Goal: Task Accomplishment & Management: Complete application form

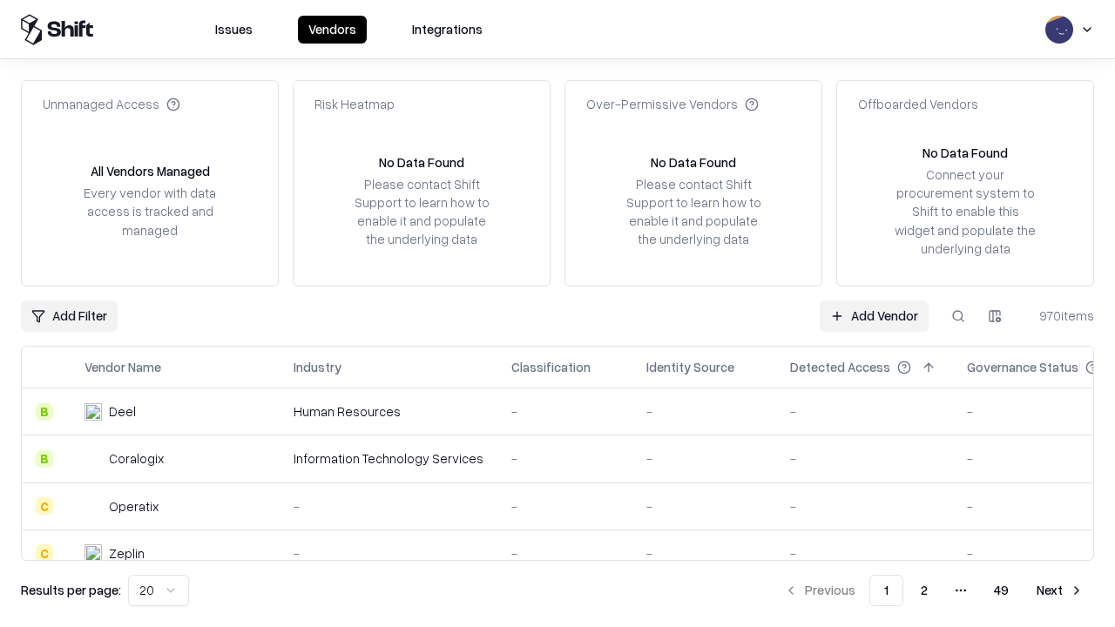
click at [873, 315] on link "Add Vendor" at bounding box center [873, 315] width 109 height 31
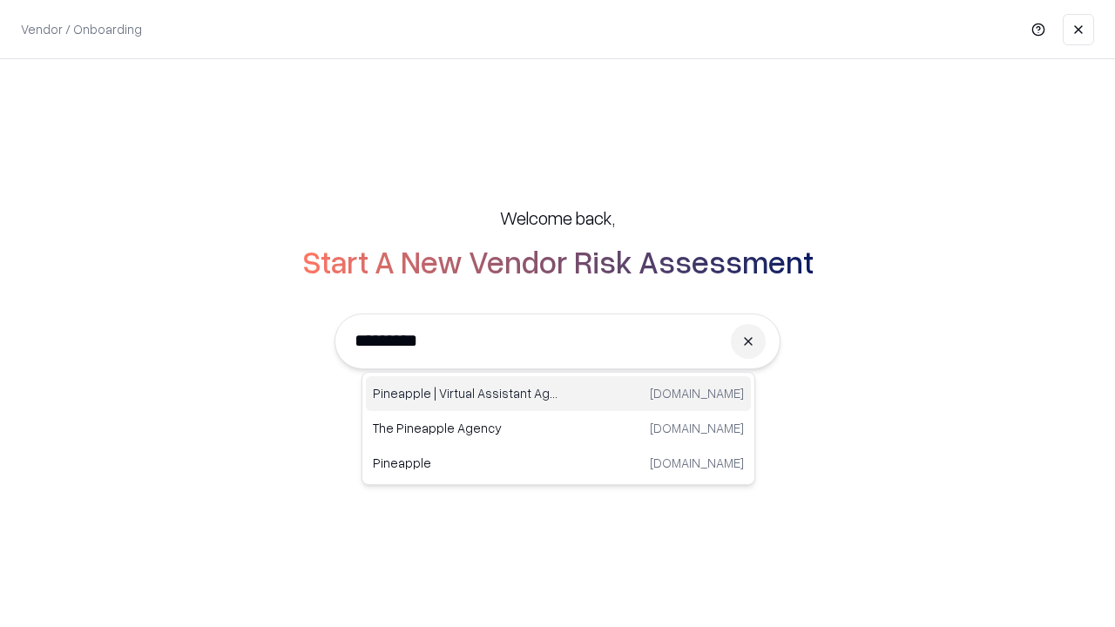
click at [558, 394] on div "Pineapple | Virtual Assistant Agency [DOMAIN_NAME]" at bounding box center [558, 393] width 385 height 35
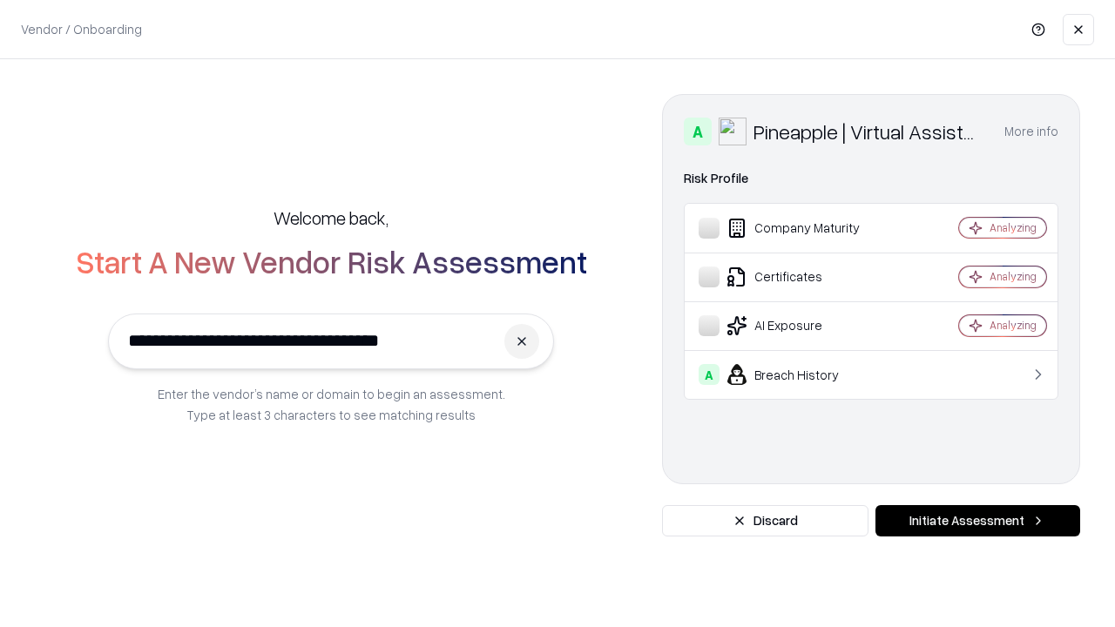
type input "**********"
click at [977, 521] on button "Initiate Assessment" at bounding box center [977, 520] width 205 height 31
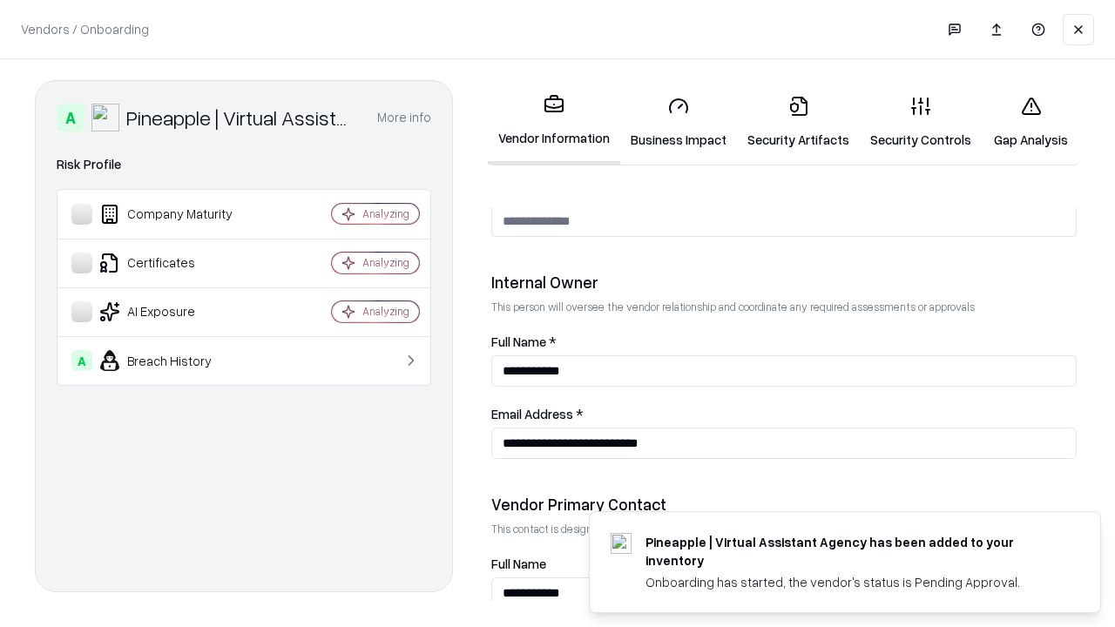
scroll to position [902, 0]
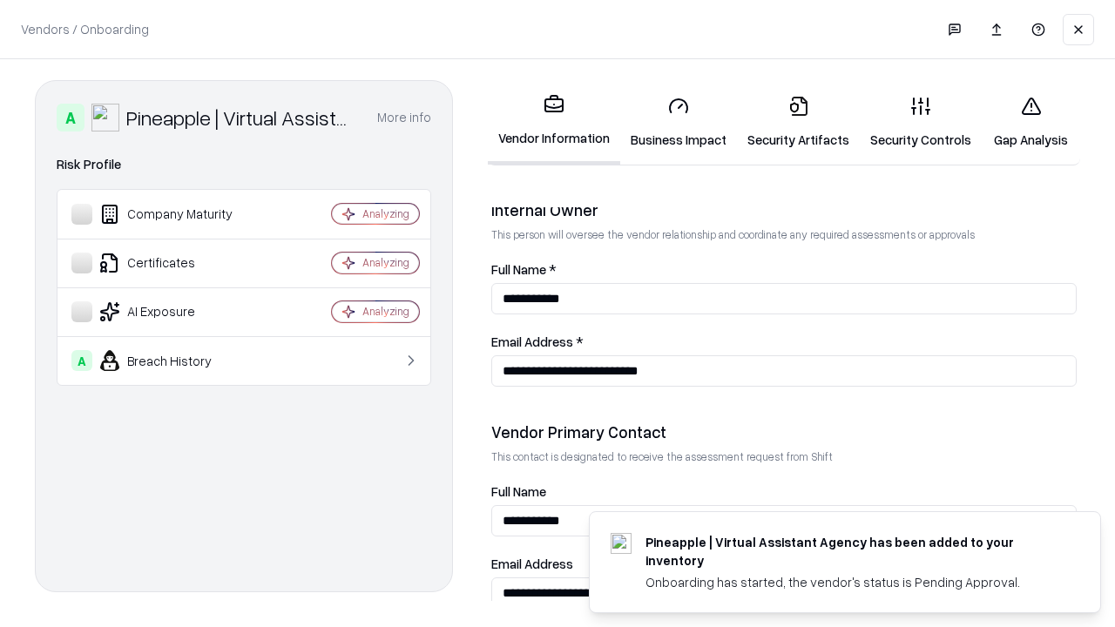
click at [678, 122] on link "Business Impact" at bounding box center [678, 122] width 117 height 81
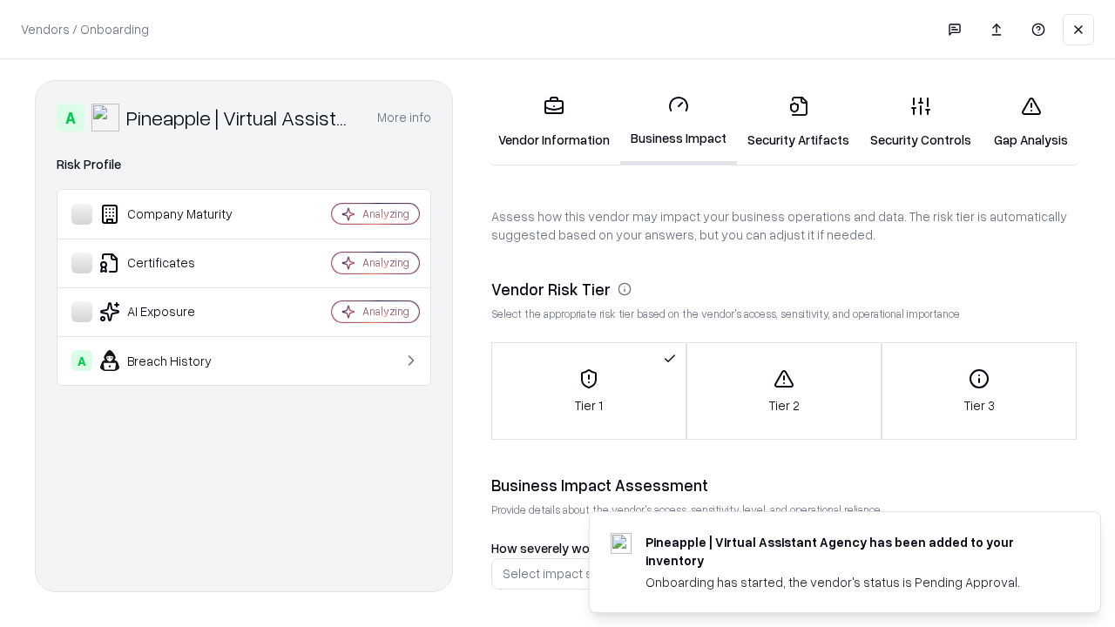
click at [798, 122] on link "Security Artifacts" at bounding box center [798, 122] width 123 height 81
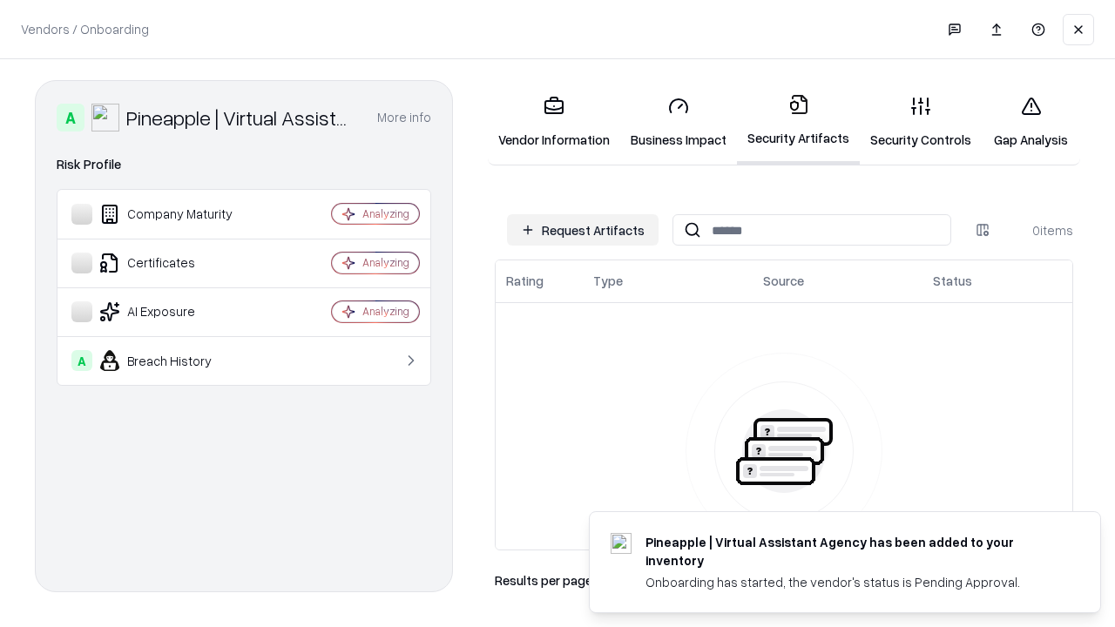
click at [583, 230] on button "Request Artifacts" at bounding box center [583, 229] width 152 height 31
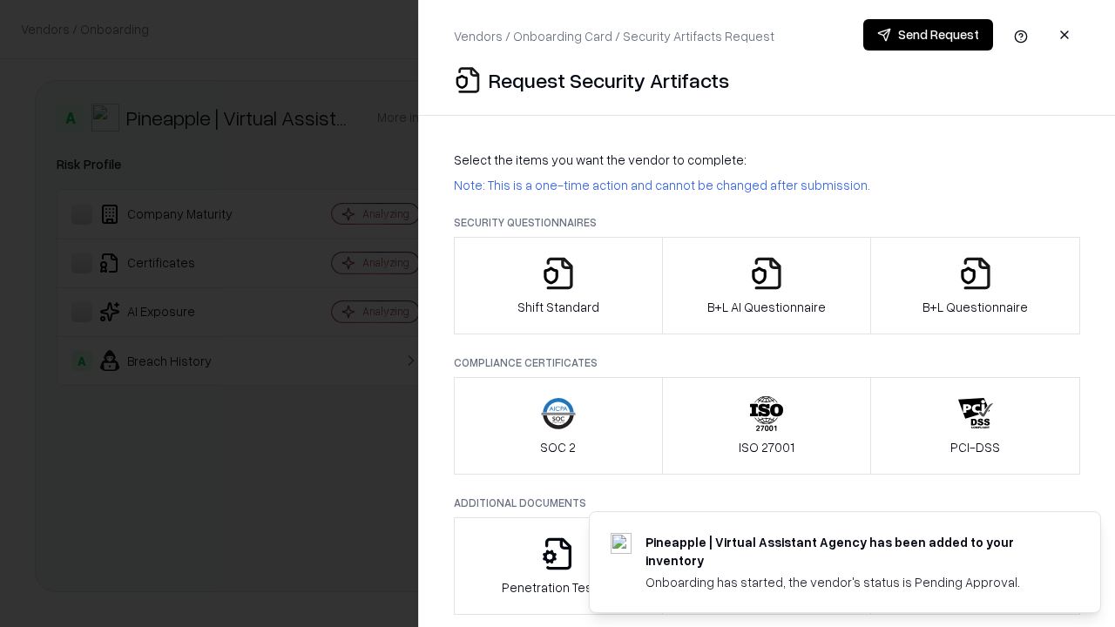
click at [557, 286] on icon "button" at bounding box center [558, 273] width 35 height 35
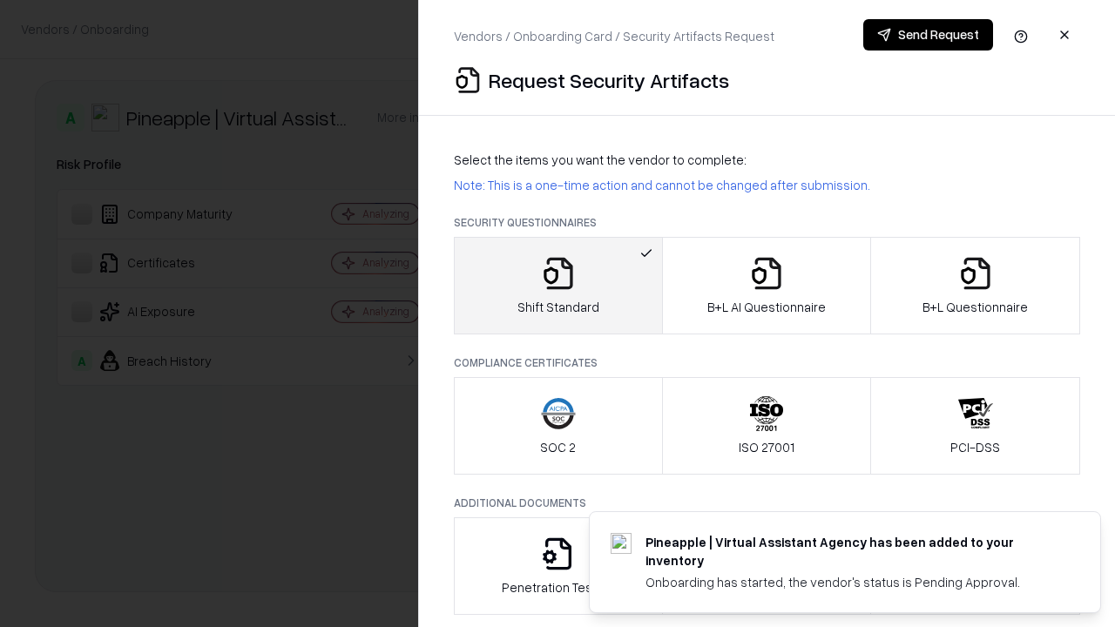
click at [927, 35] on button "Send Request" at bounding box center [928, 34] width 130 height 31
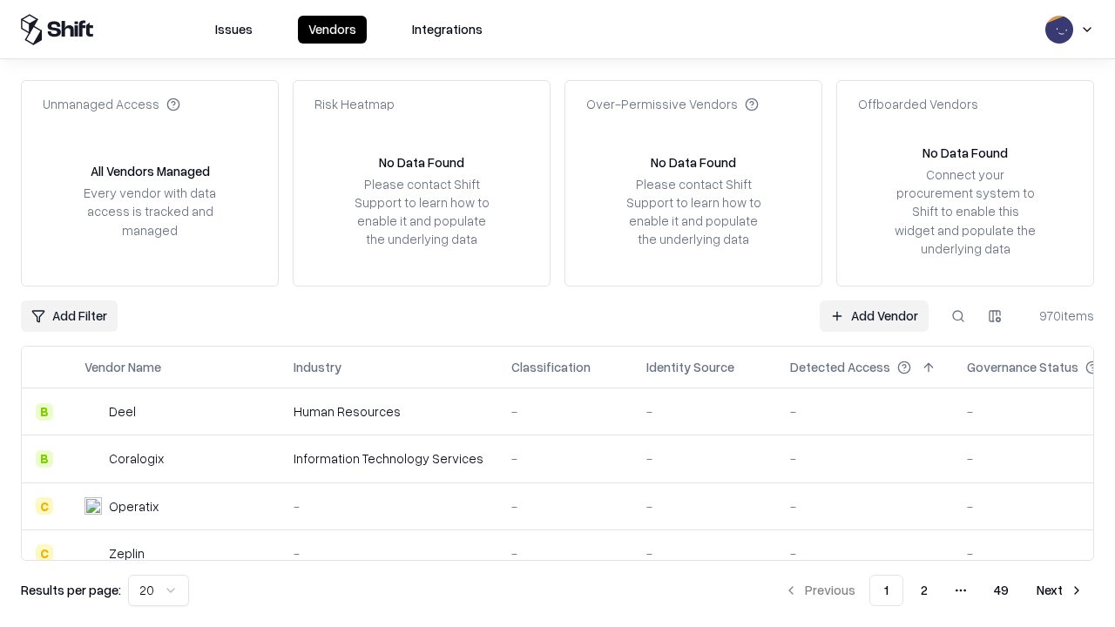
click at [958, 315] on button at bounding box center [957, 315] width 31 height 31
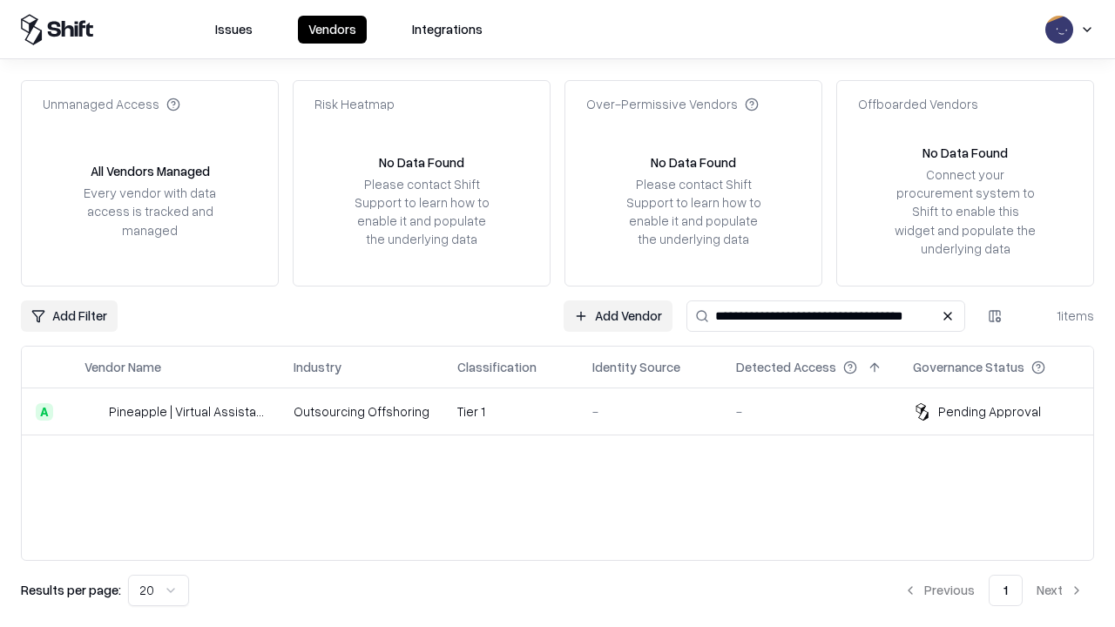
type input "**********"
click at [568, 411] on td "Tier 1" at bounding box center [510, 411] width 135 height 47
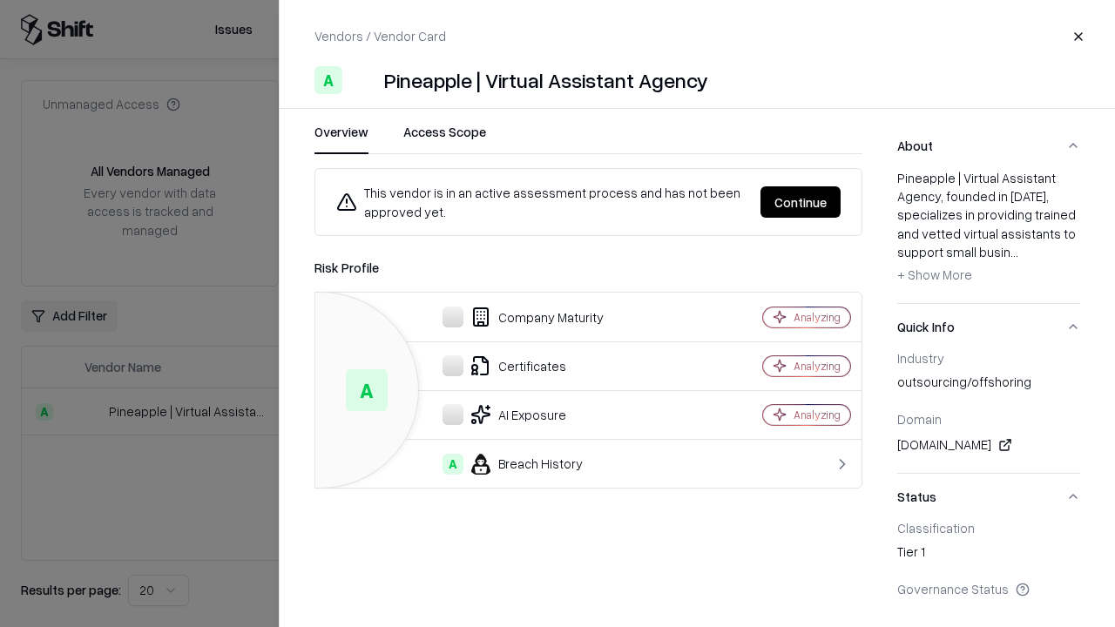
click at [800, 202] on button "Continue" at bounding box center [800, 201] width 80 height 31
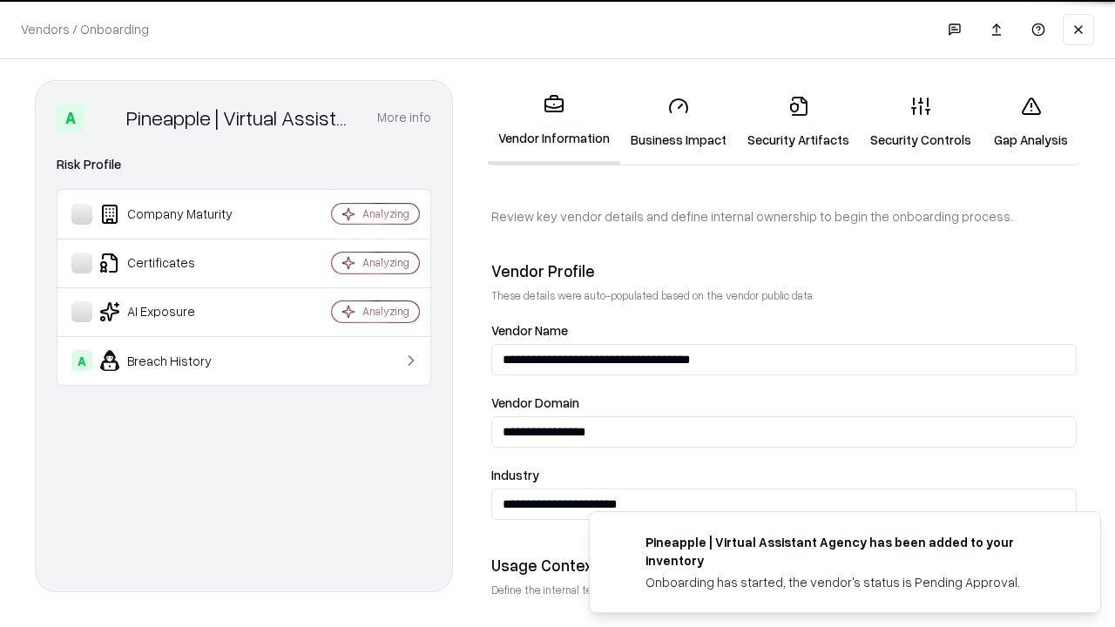
click at [798, 122] on link "Security Artifacts" at bounding box center [798, 122] width 123 height 81
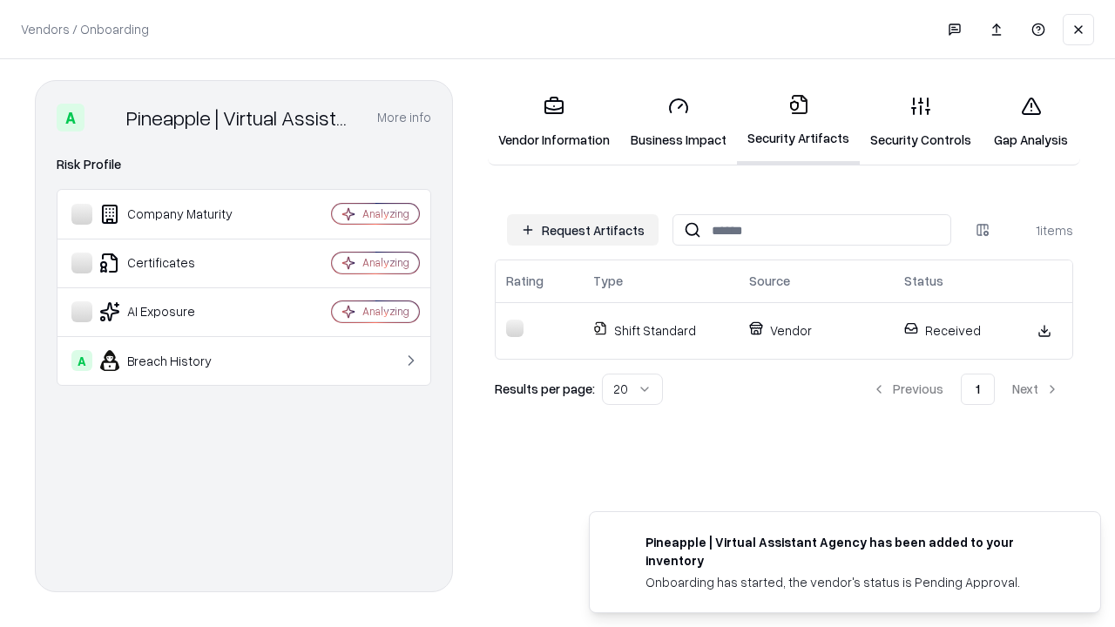
click at [920, 122] on link "Security Controls" at bounding box center [920, 122] width 122 height 81
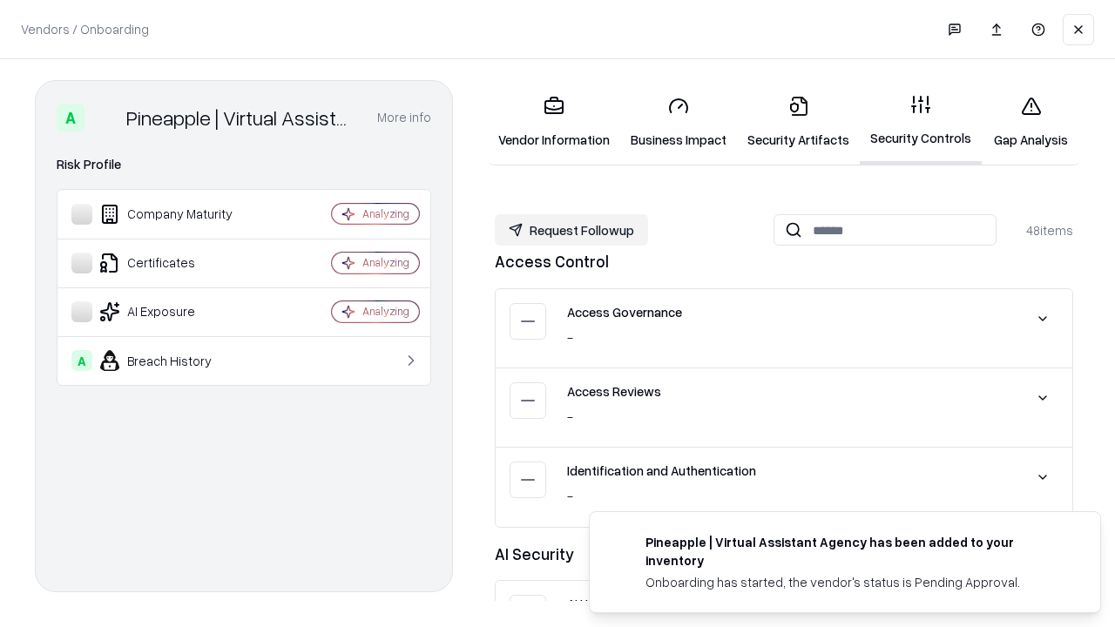
click at [571, 230] on button "Request Followup" at bounding box center [571, 229] width 153 height 31
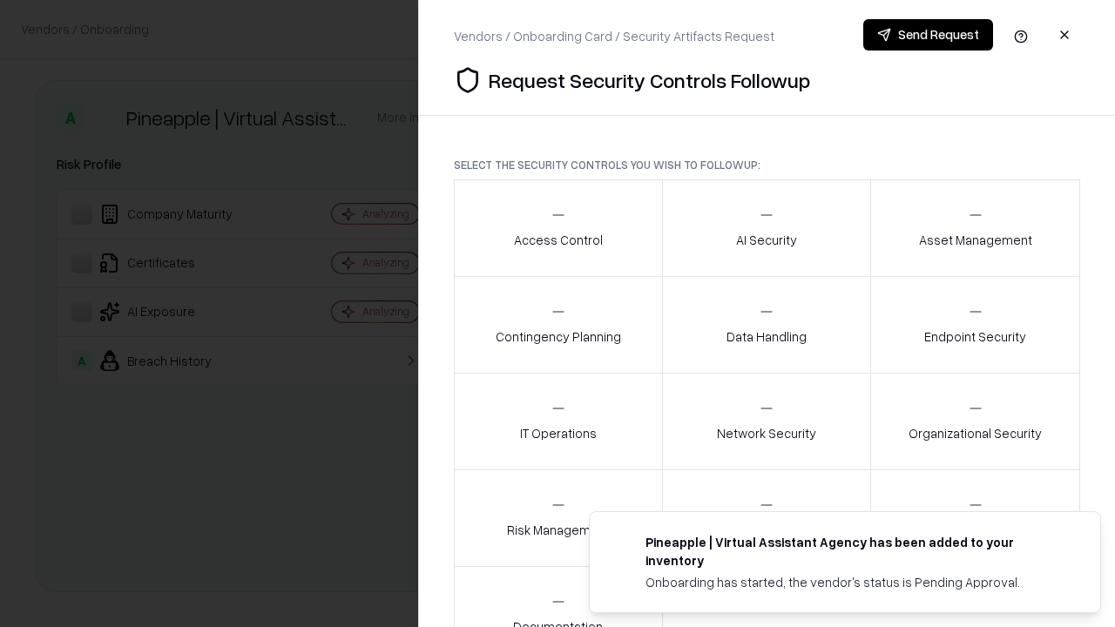
click at [557, 228] on div "Access Control" at bounding box center [558, 227] width 89 height 43
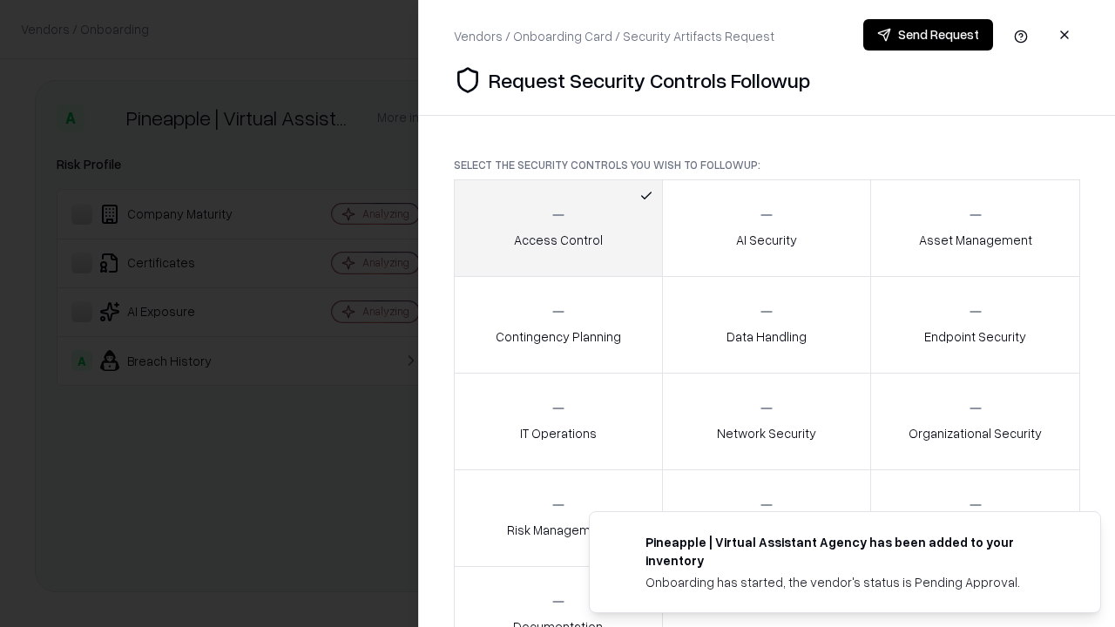
click at [927, 35] on button "Send Request" at bounding box center [928, 34] width 130 height 31
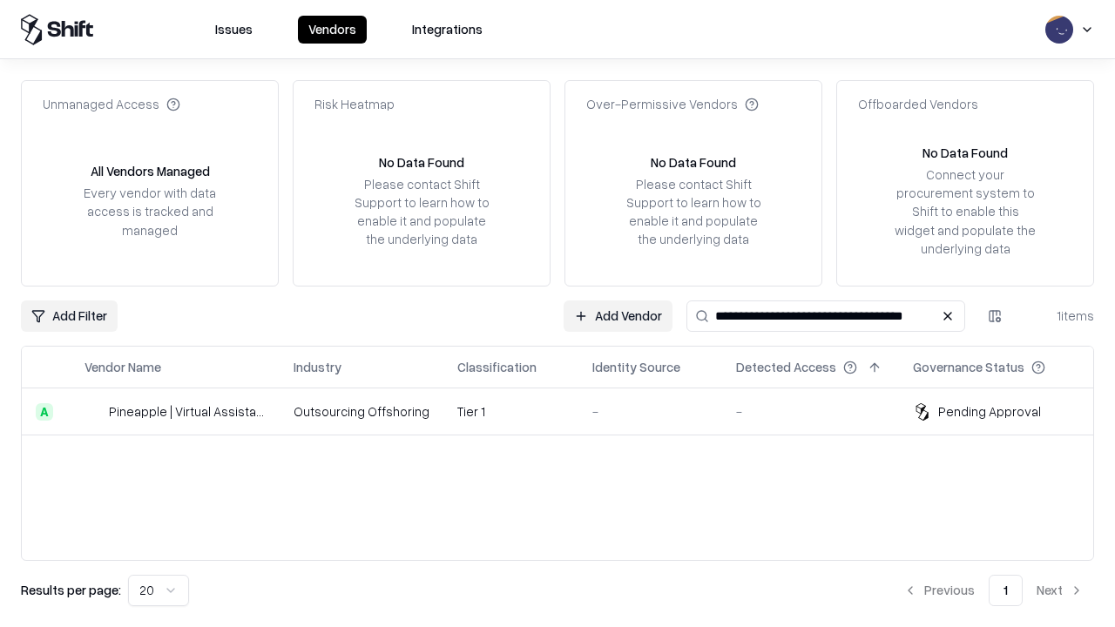
type input "**********"
click at [568, 411] on td "Tier 1" at bounding box center [510, 411] width 135 height 47
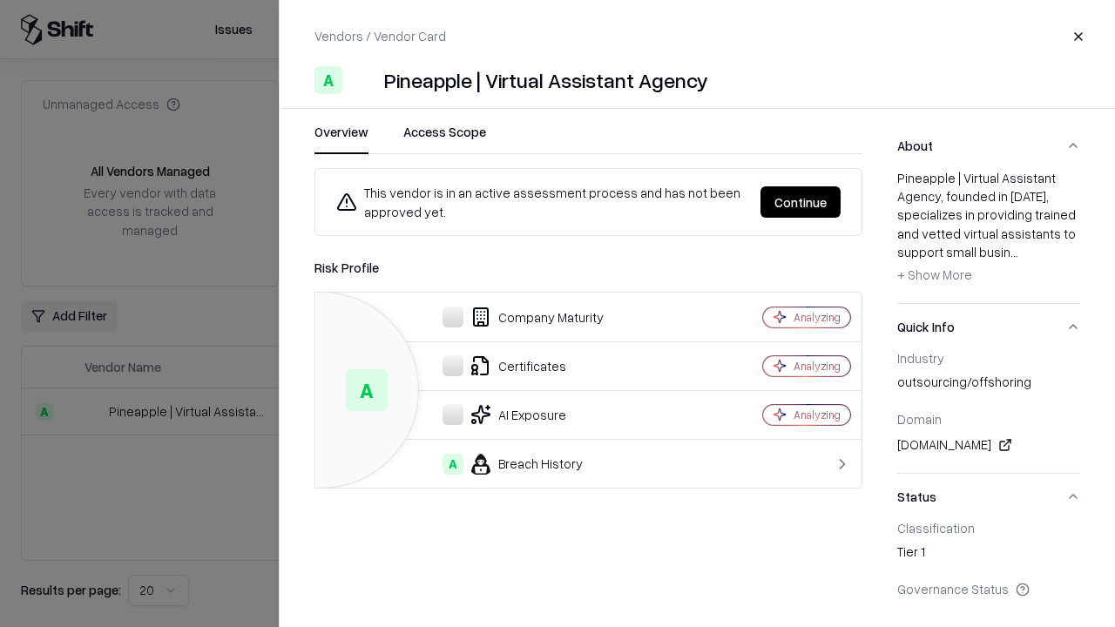
click at [800, 202] on button "Continue" at bounding box center [800, 201] width 80 height 31
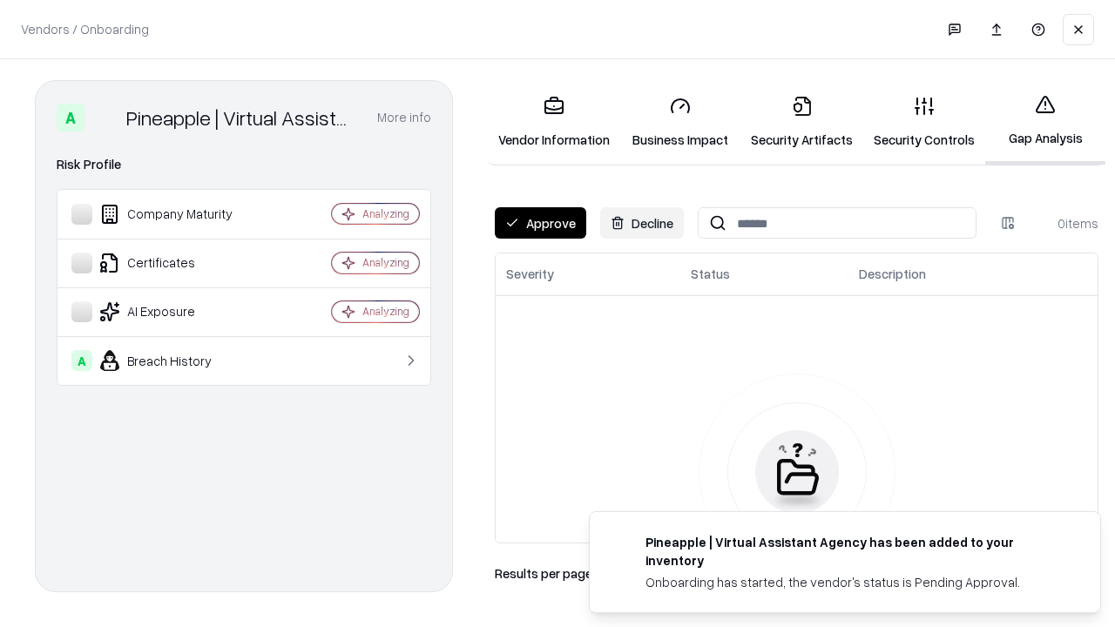
click at [540, 223] on button "Approve" at bounding box center [540, 222] width 91 height 31
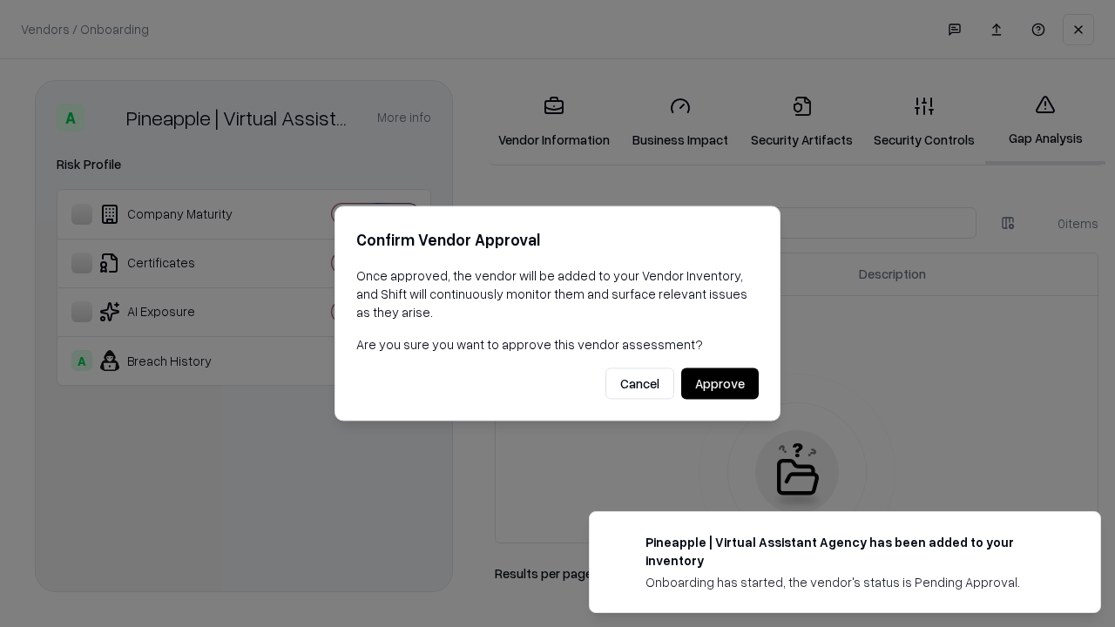
click at [719, 383] on button "Approve" at bounding box center [720, 383] width 78 height 31
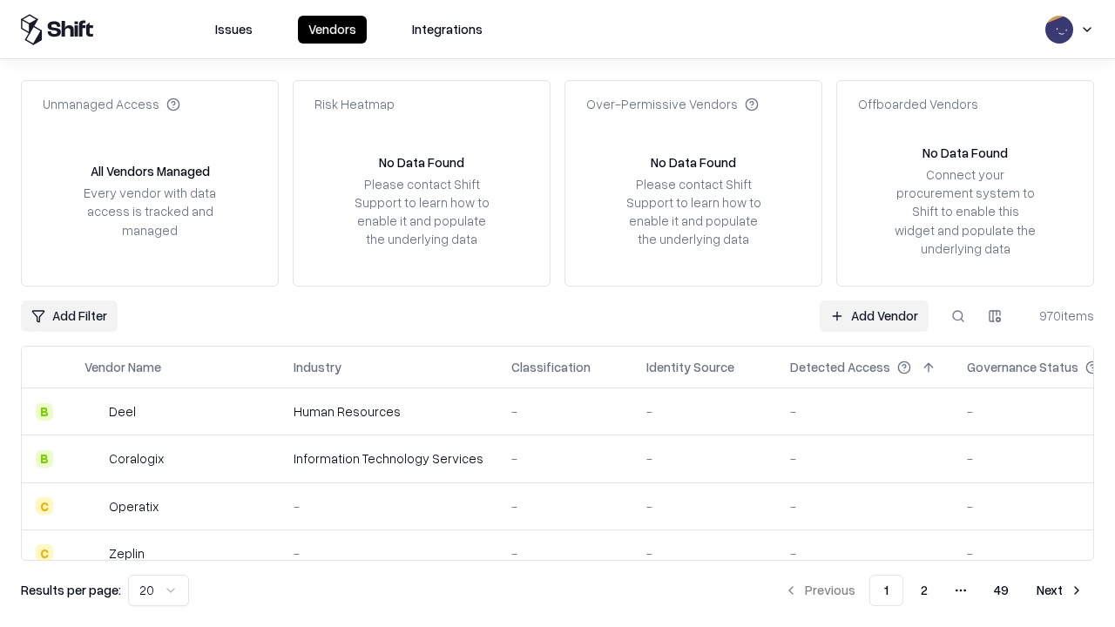
type input "**********"
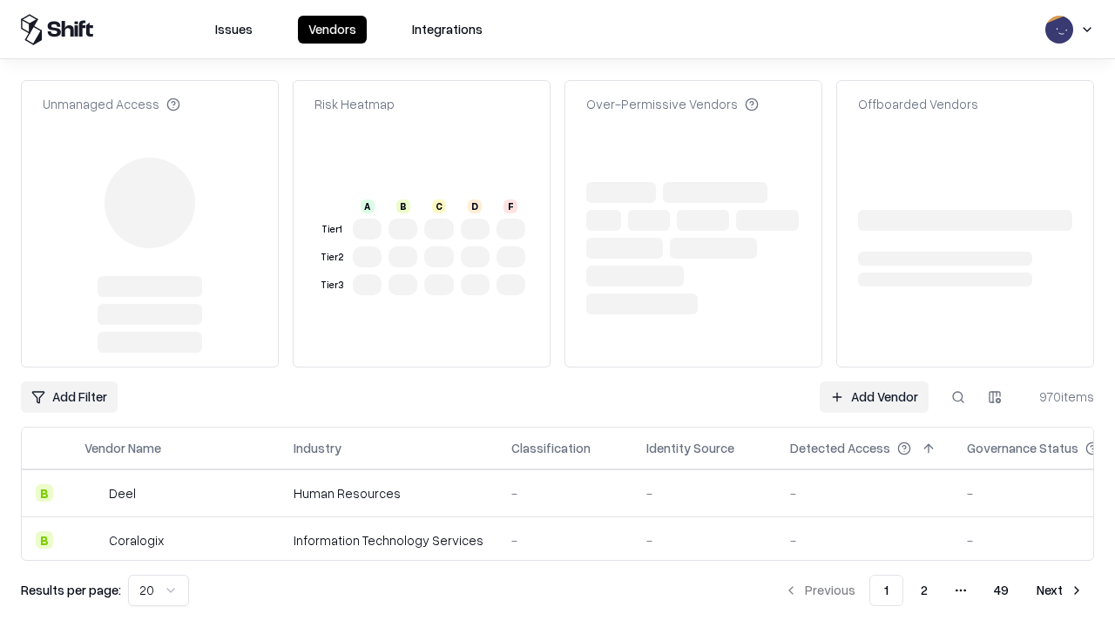
click at [873, 381] on link "Add Vendor" at bounding box center [873, 396] width 109 height 31
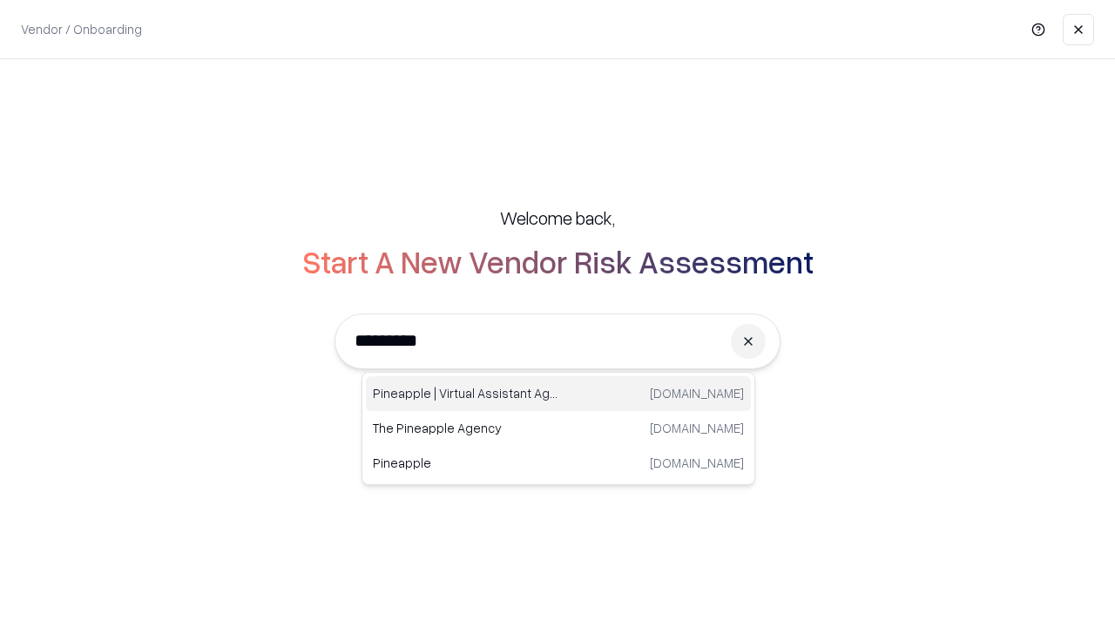
click at [558, 394] on div "Pineapple | Virtual Assistant Agency [DOMAIN_NAME]" at bounding box center [558, 393] width 385 height 35
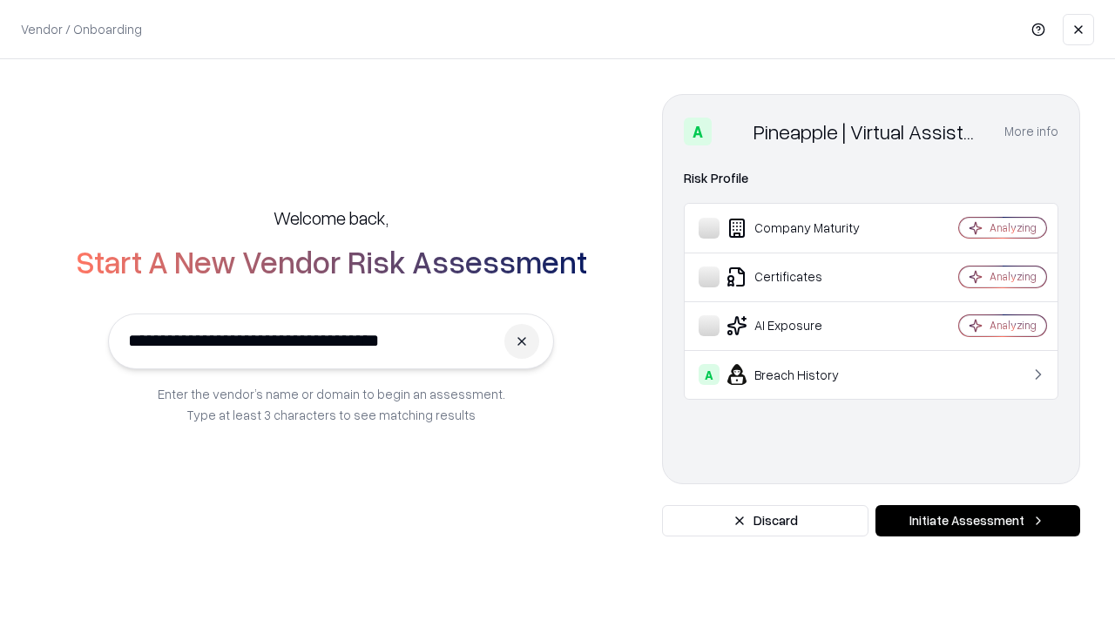
type input "**********"
click at [977, 521] on button "Initiate Assessment" at bounding box center [977, 520] width 205 height 31
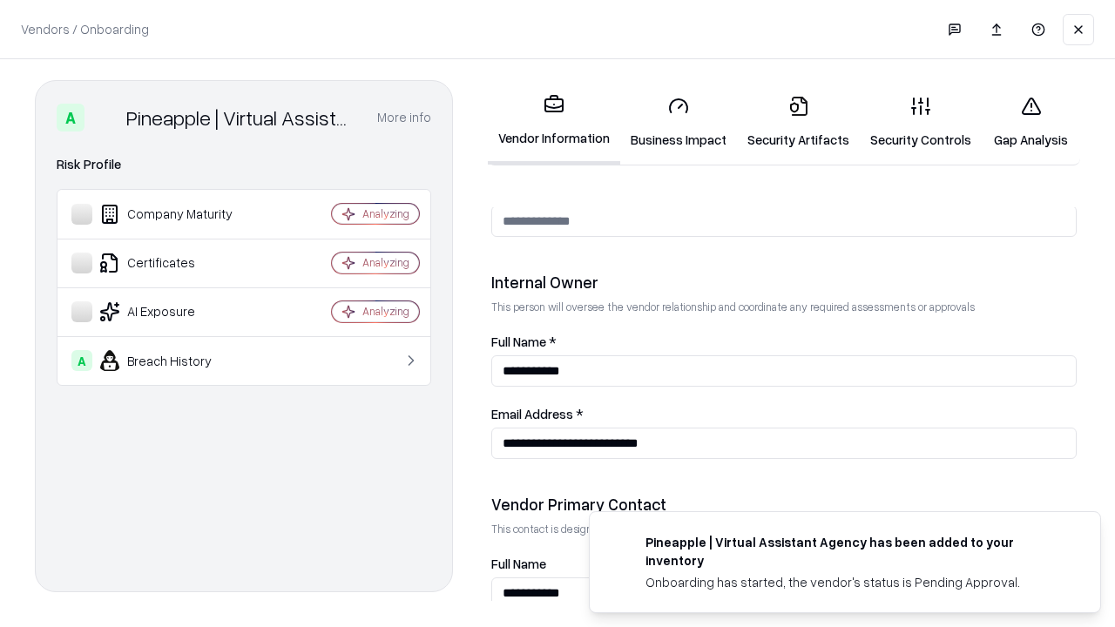
scroll to position [902, 0]
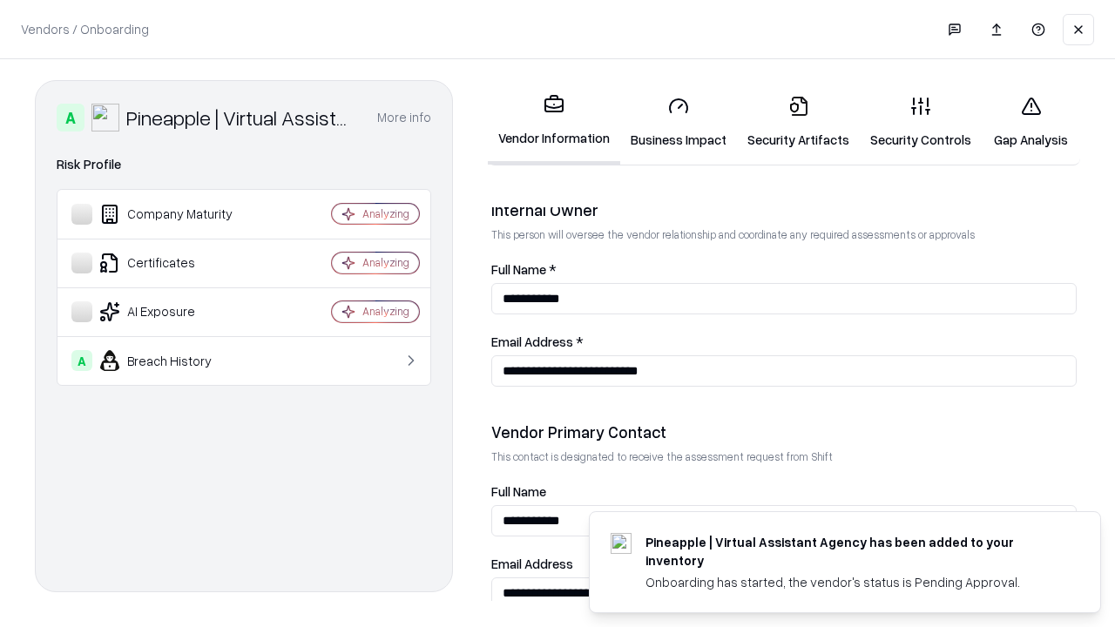
click at [1030, 122] on link "Gap Analysis" at bounding box center [1030, 122] width 98 height 81
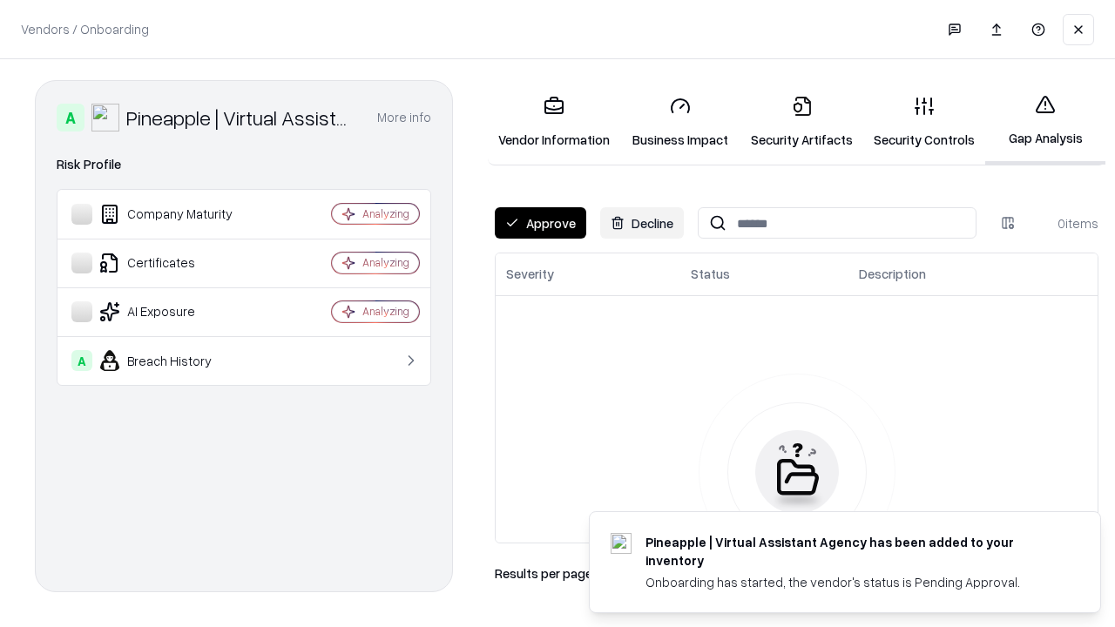
click at [540, 223] on button "Approve" at bounding box center [540, 222] width 91 height 31
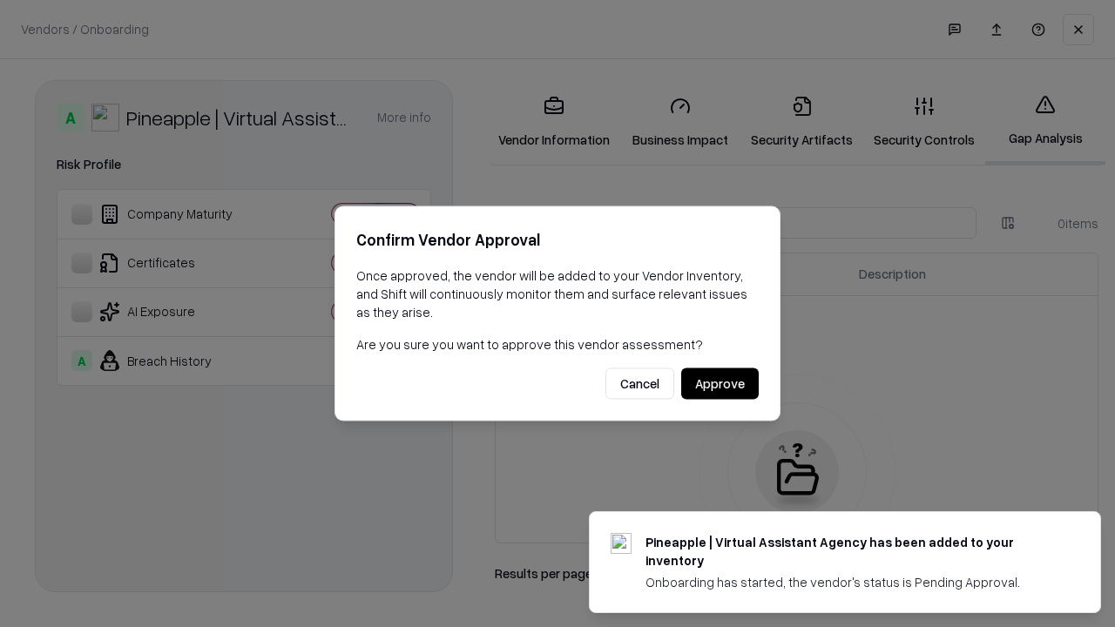
click at [719, 383] on button "Approve" at bounding box center [720, 383] width 78 height 31
